Goal: Task Accomplishment & Management: Manage account settings

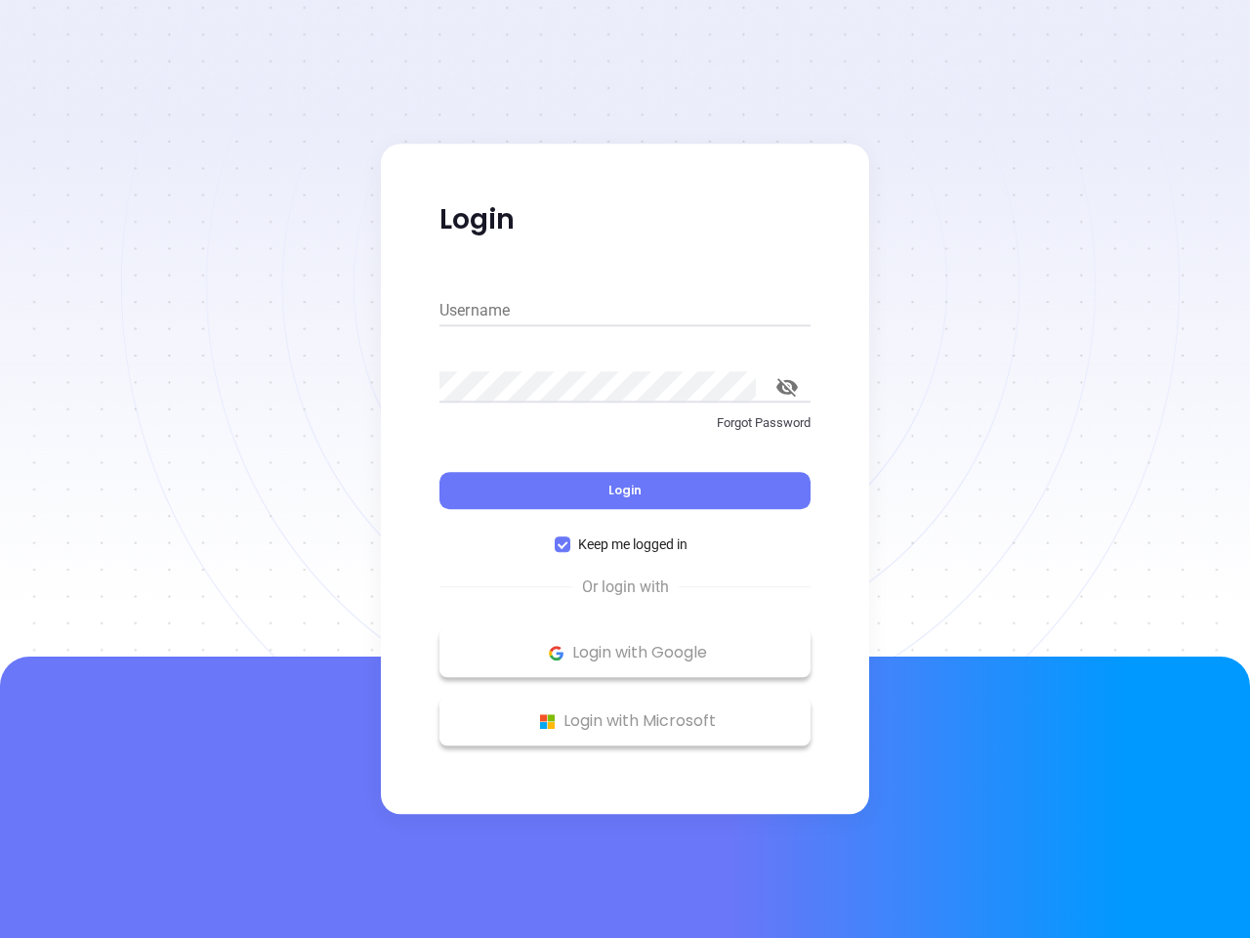
click at [625, 469] on div "Login" at bounding box center [625, 478] width 371 height 61
click at [625, 311] on input "Username" at bounding box center [625, 310] width 371 height 31
click at [787, 387] on icon "toggle password visibility" at bounding box center [787, 387] width 21 height 19
click at [625, 490] on span "Login" at bounding box center [625, 490] width 33 height 17
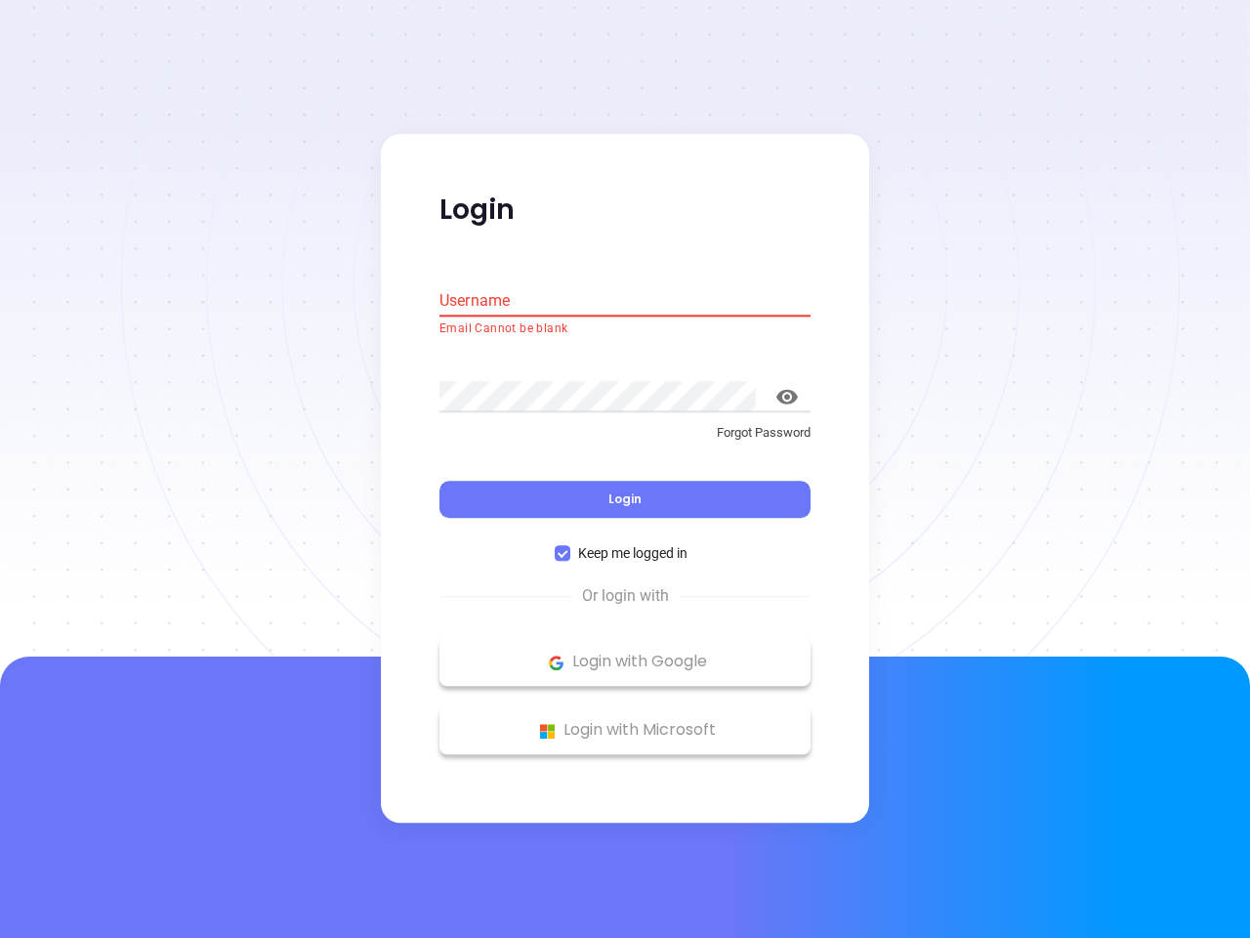
click at [625, 544] on span "Keep me logged in" at bounding box center [632, 553] width 125 height 21
click at [570, 546] on input "Keep me logged in" at bounding box center [563, 554] width 16 height 16
checkbox input "false"
click at [625, 652] on p "Login with Google" at bounding box center [625, 662] width 352 height 29
click at [625, 721] on p "Login with Microsoft" at bounding box center [625, 730] width 352 height 29
